Goal: Find contact information: Obtain details needed to contact an individual or organization

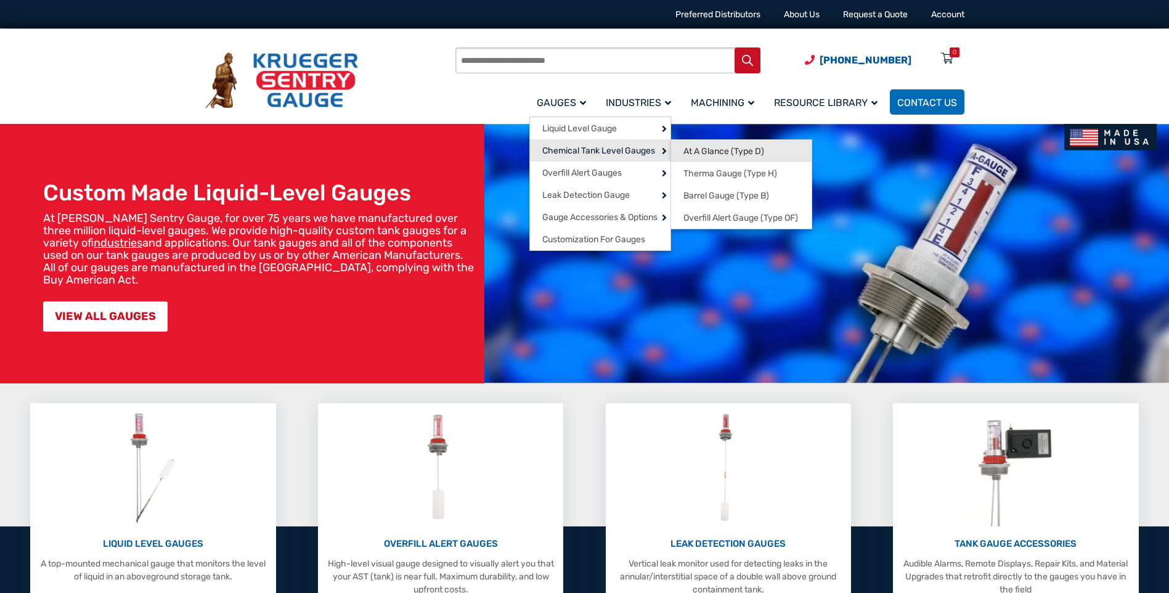
click at [722, 150] on span "At A Glance (Type D)" at bounding box center [724, 151] width 81 height 11
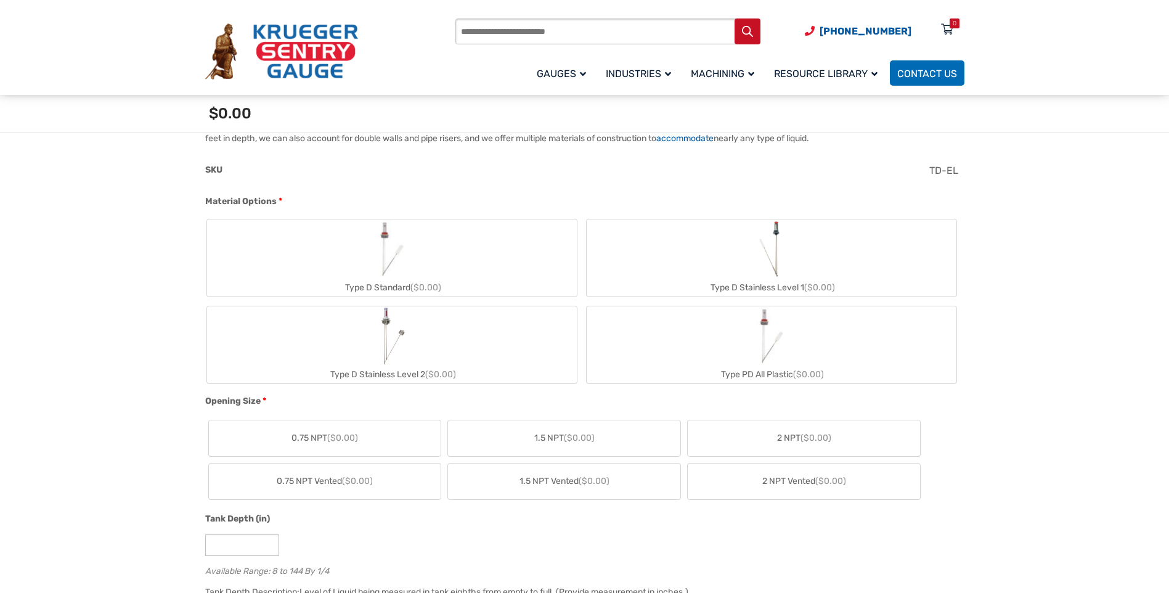
scroll to position [308, 0]
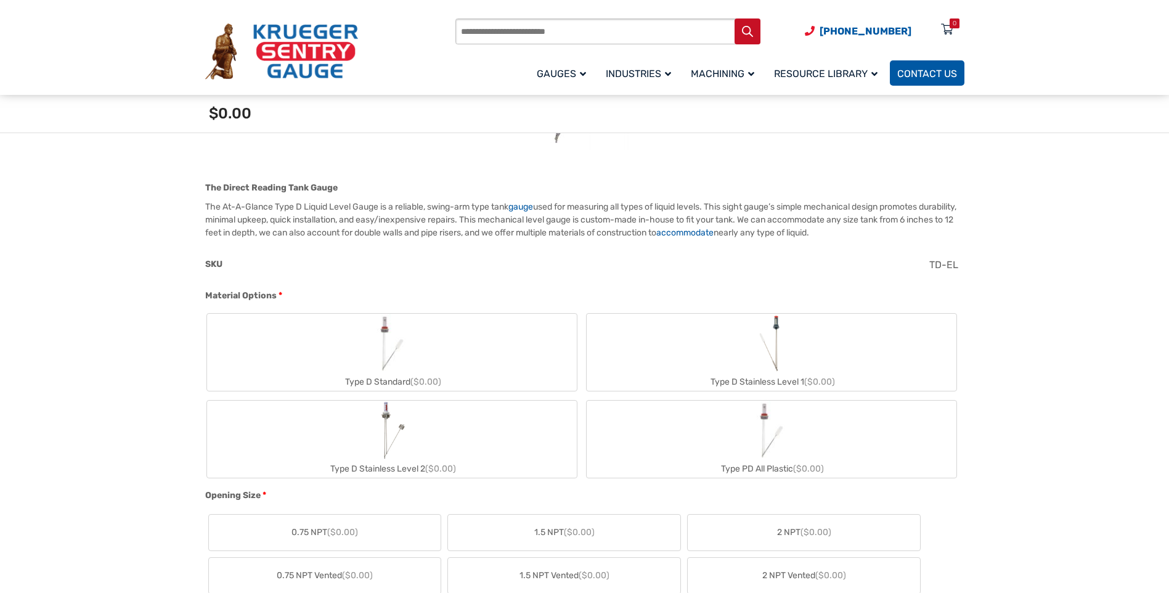
click at [928, 75] on span "Contact Us" at bounding box center [927, 74] width 60 height 12
